Goal: Task Accomplishment & Management: Use online tool/utility

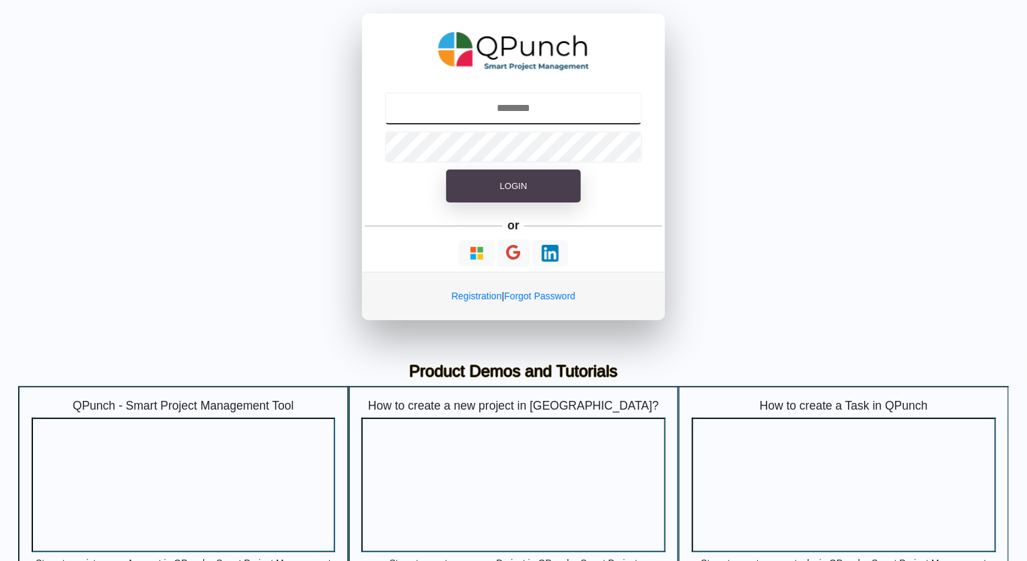
type input "**********"
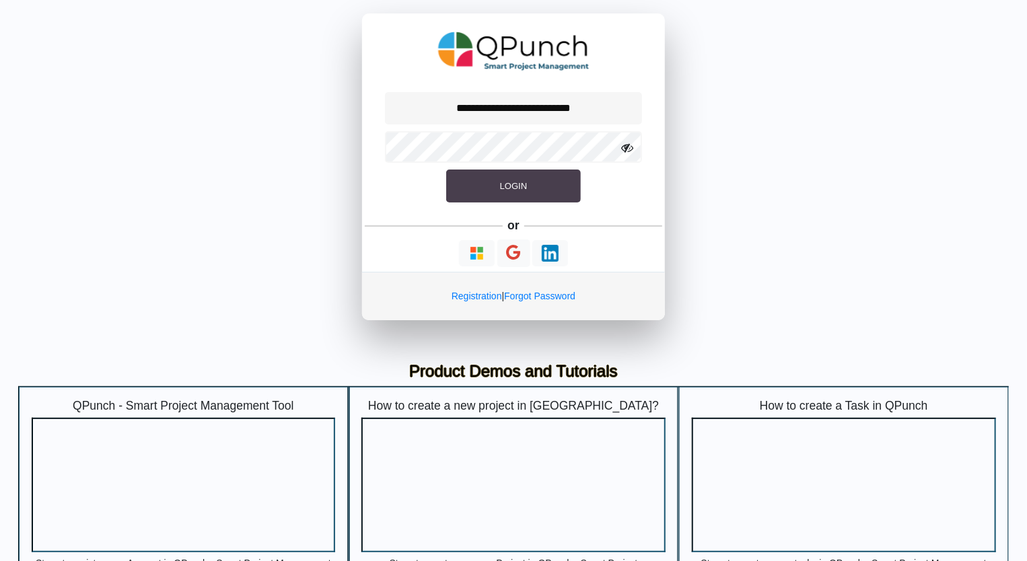
click at [512, 182] on span "Login" at bounding box center [513, 186] width 27 height 10
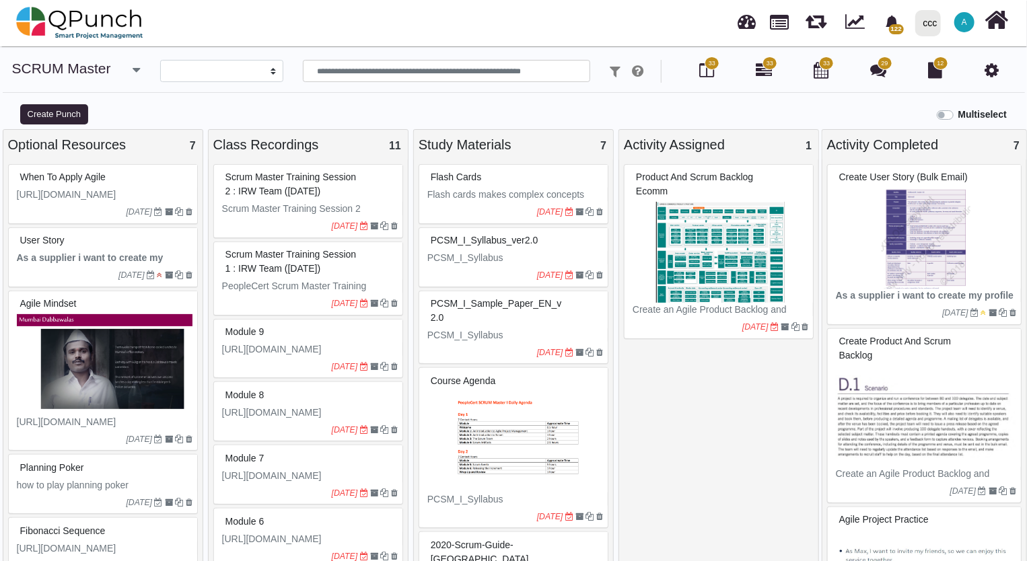
select select
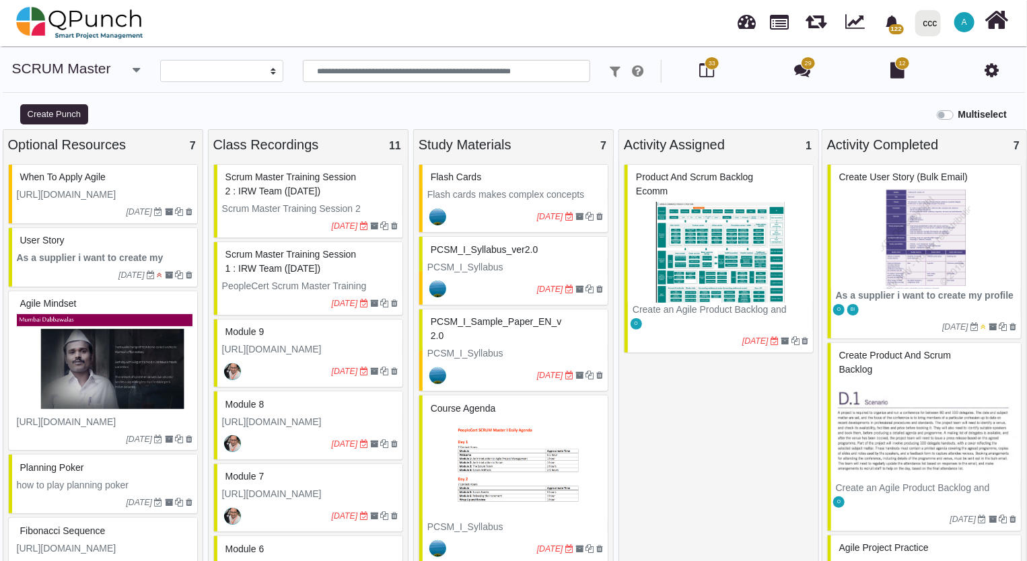
click at [932, 25] on div "ccc" at bounding box center [930, 23] width 14 height 24
click at [951, 56] on link "IRW" at bounding box center [956, 61] width 93 height 19
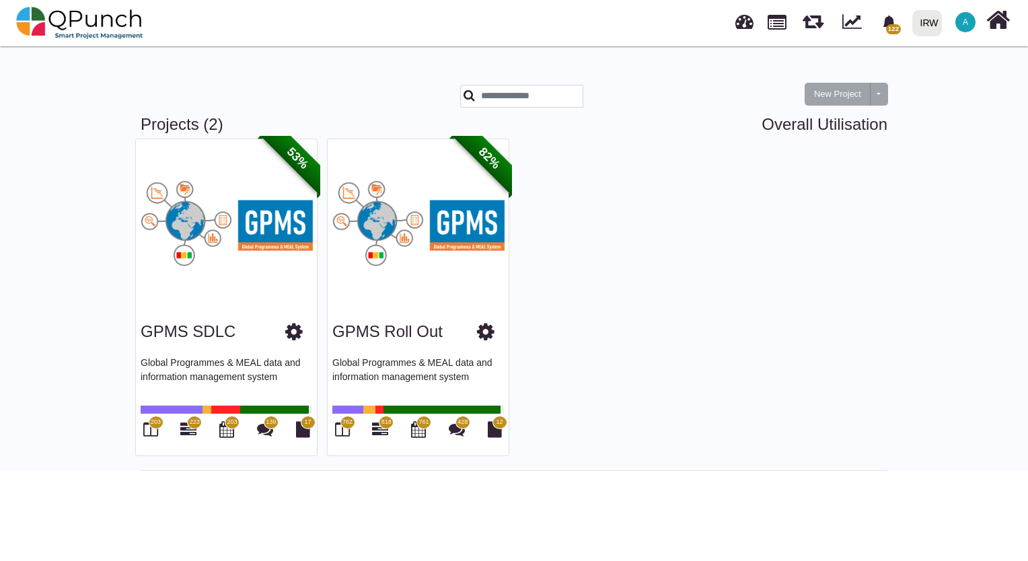
click at [254, 240] on img at bounding box center [226, 223] width 181 height 168
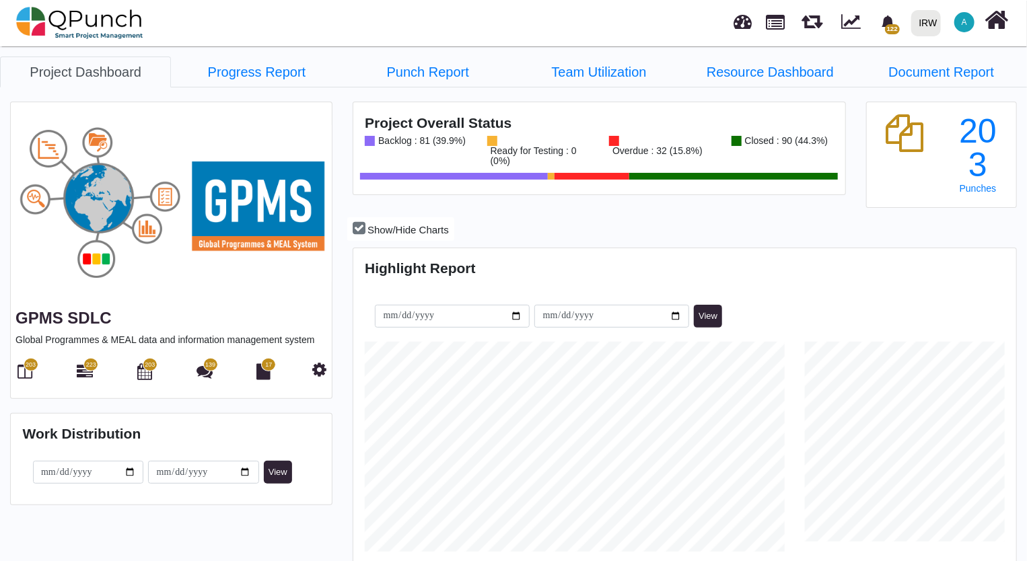
scroll to position [291, 660]
click at [28, 369] on span "203" at bounding box center [31, 364] width 15 height 13
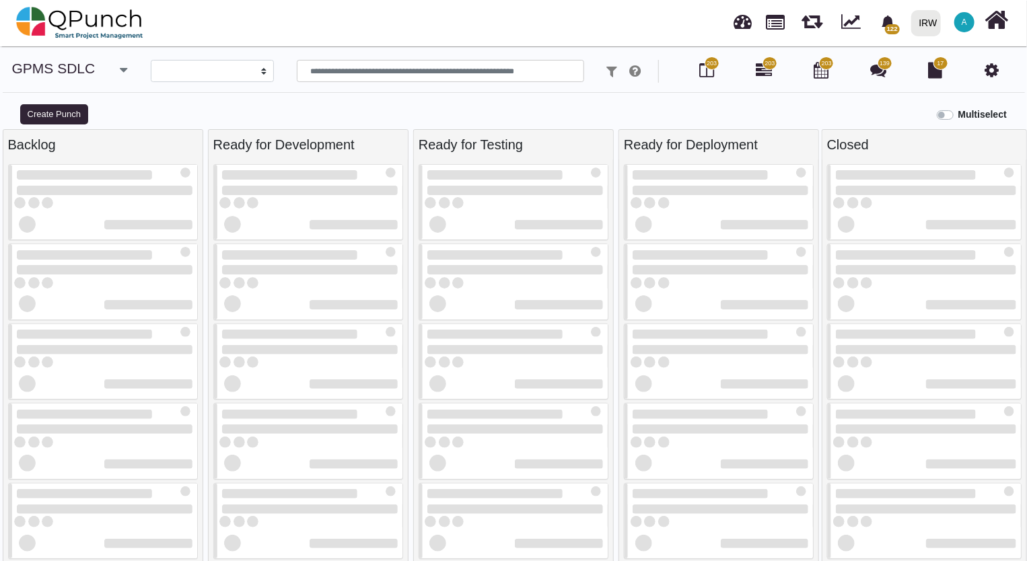
select select
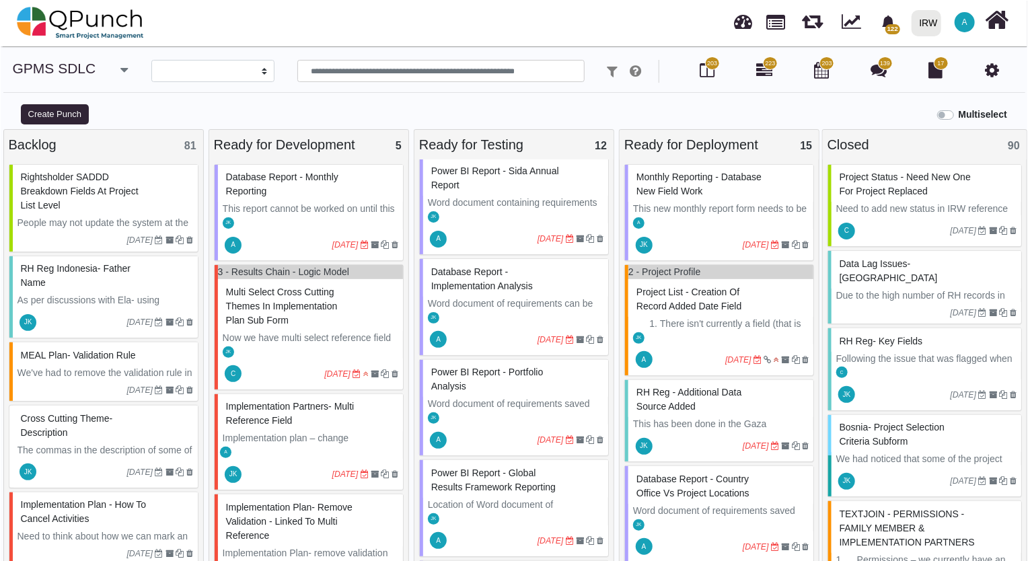
scroll to position [617, 0]
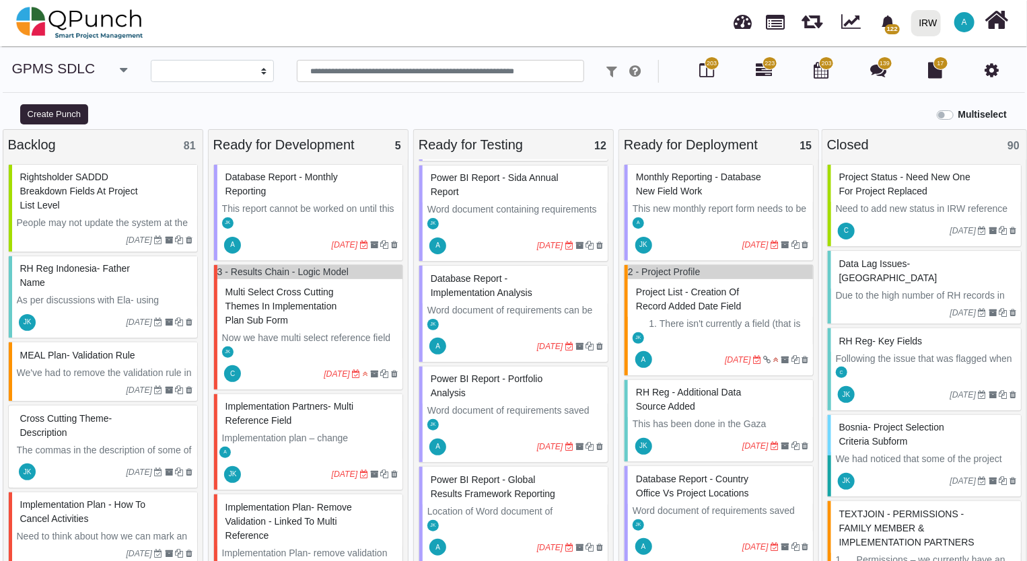
click at [530, 304] on div "Database Report - Implementation Analysis" at bounding box center [515, 286] width 176 height 35
select select "**********"
